Goal: Task Accomplishment & Management: Use online tool/utility

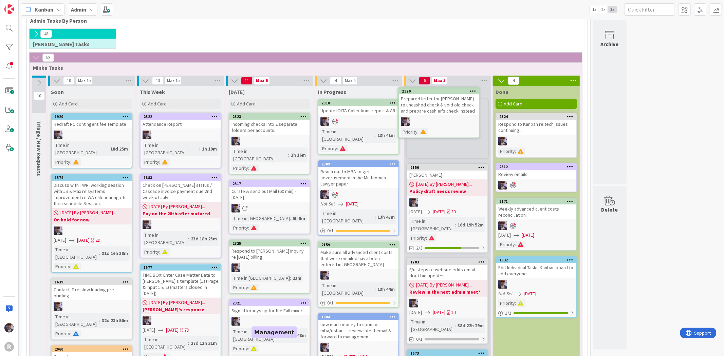
scroll to position [83, 0]
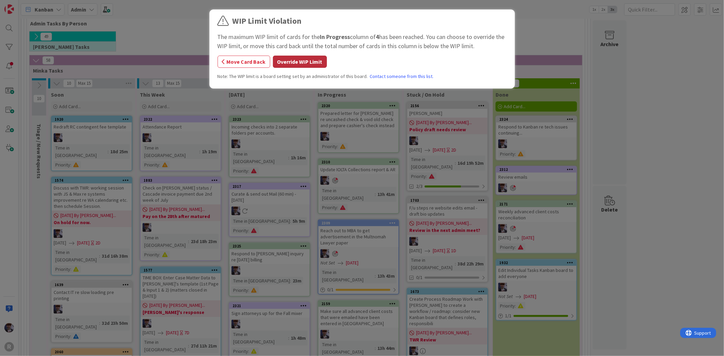
click at [298, 59] on button "Override WIP Limit" at bounding box center [300, 62] width 54 height 12
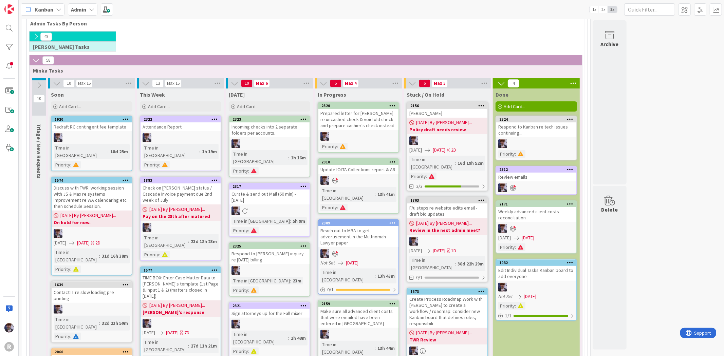
click at [356, 121] on div "Prepared letter for [PERSON_NAME] re uncashed check & void old check and prepar…" at bounding box center [358, 119] width 80 height 21
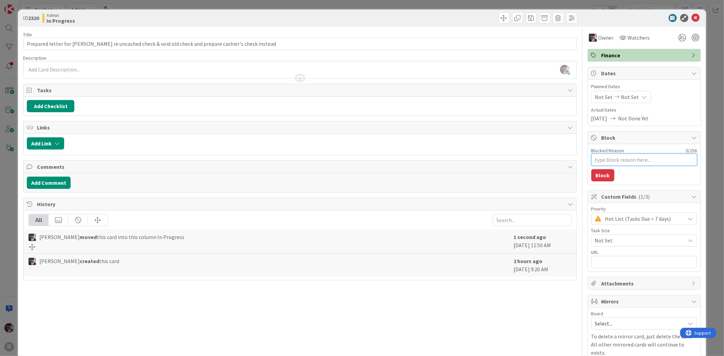
click at [605, 159] on textarea "Blocked Reason" at bounding box center [644, 160] width 106 height 12
type textarea "x"
type textarea "M"
type textarea "x"
type textarea "MR"
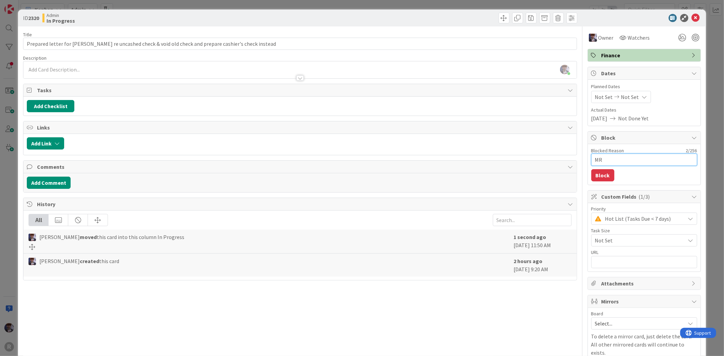
type textarea "x"
type textarea "MRR"
type textarea "x"
type textarea "MRR"
type textarea "x"
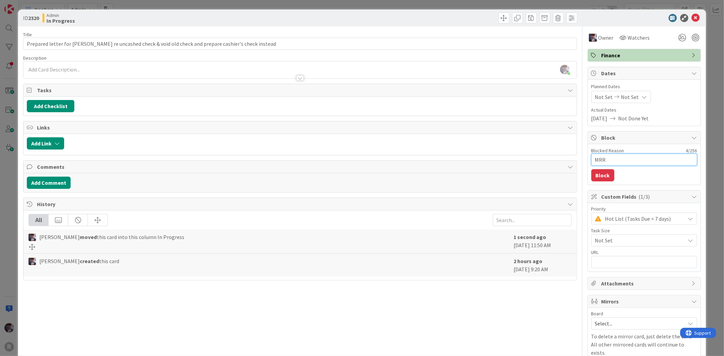
type textarea "MRR R"
type textarea "x"
type textarea "MRR Re"
type textarea "x"
type textarea "MRR Rev"
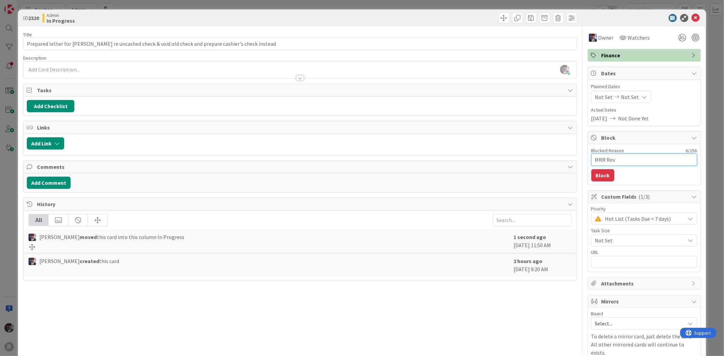
type textarea "x"
type textarea "MRR Revi"
type textarea "x"
type textarea "MRR [PERSON_NAME]"
type textarea "x"
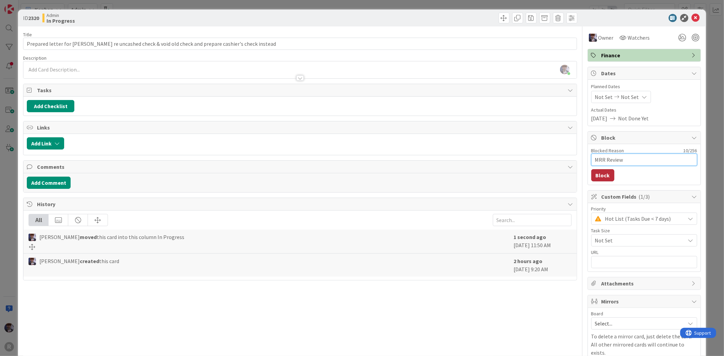
type textarea "MRR Review"
click at [603, 176] on button "Block" at bounding box center [602, 175] width 23 height 12
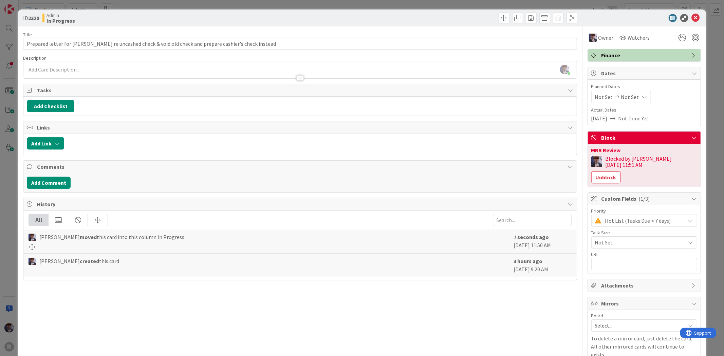
click at [704, 87] on div "ID 2320 Admin In Progress Title 96 / 128 Prepared letter for [PERSON_NAME] re u…" at bounding box center [362, 178] width 724 height 356
